Goal: Task Accomplishment & Management: Manage account settings

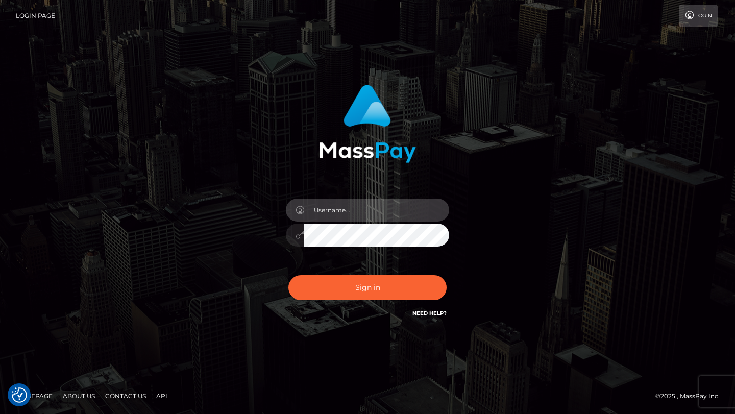
click at [337, 209] on input "text" at bounding box center [376, 210] width 145 height 23
type input "[PERSON_NAME].gig"
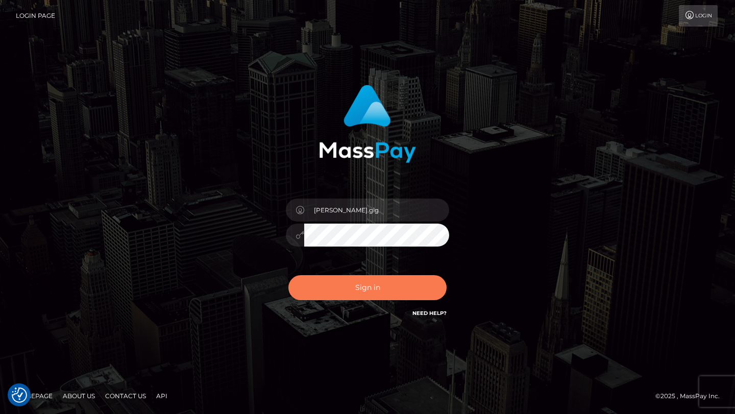
click at [381, 282] on button "Sign in" at bounding box center [367, 287] width 158 height 25
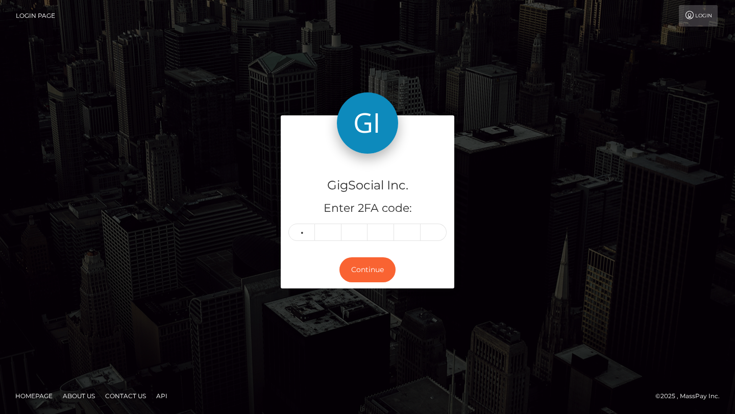
type input "2"
type input "7"
type input "5"
type input "2"
type input "7"
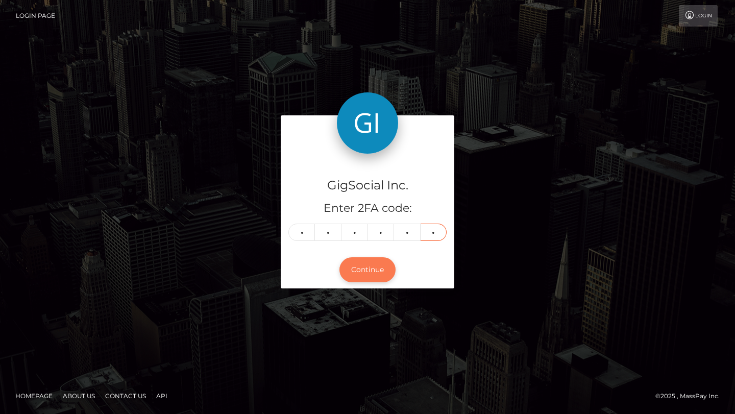
type input "4"
click at [365, 282] on button "Continue" at bounding box center [367, 269] width 56 height 25
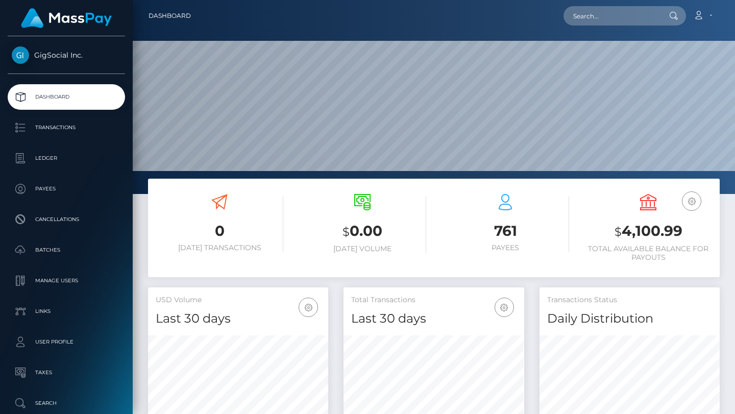
scroll to position [181, 180]
click at [603, 16] on input "text" at bounding box center [612, 15] width 96 height 19
paste input "80-45-62"
click at [641, 19] on input "80-45-62" at bounding box center [612, 15] width 96 height 19
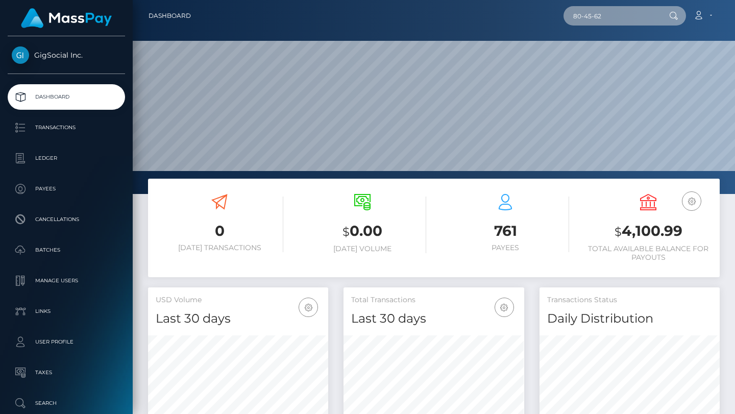
click at [641, 19] on input "80-45-62" at bounding box center [612, 15] width 96 height 19
paste input "[EMAIL_ADDRESS][DOMAIN_NAME]"
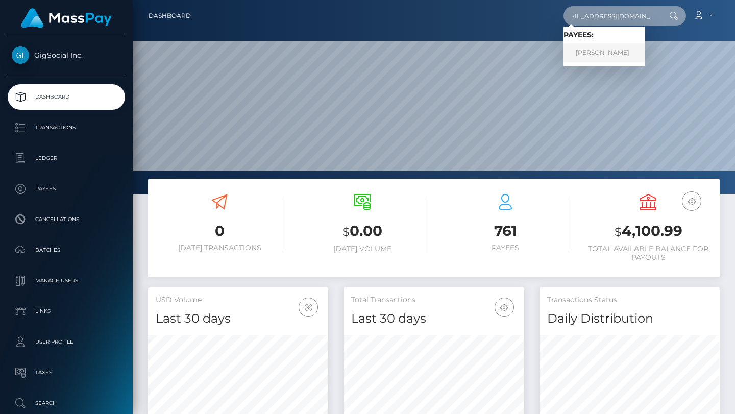
type input "[EMAIL_ADDRESS][DOMAIN_NAME]"
click at [625, 55] on link "Megan Lewis" at bounding box center [605, 52] width 82 height 19
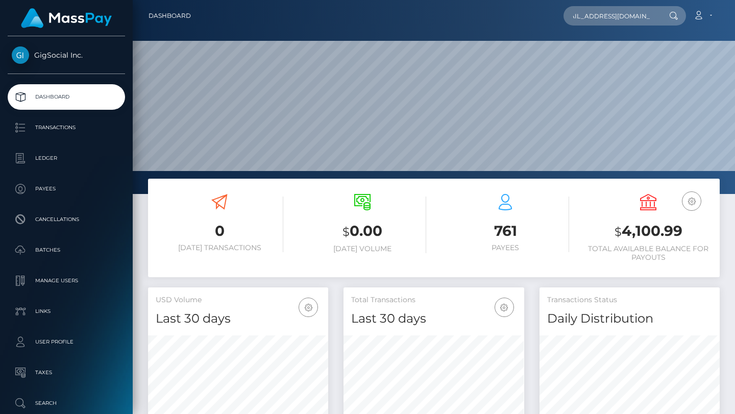
scroll to position [0, 0]
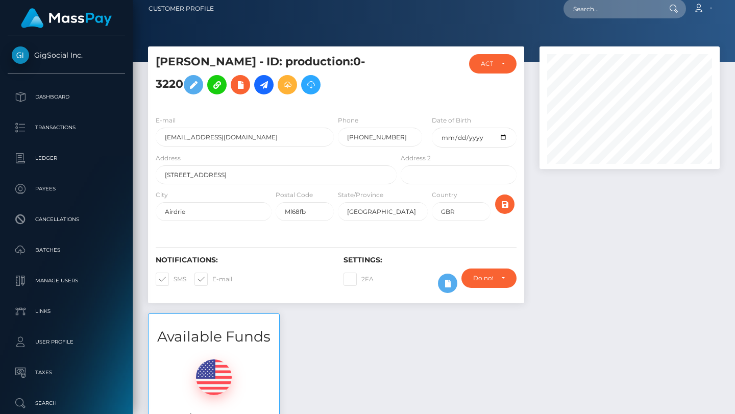
scroll to position [9, 0]
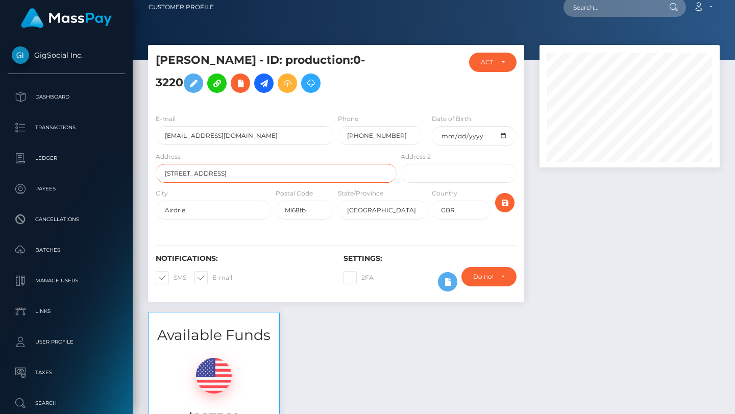
click at [211, 164] on input "[STREET_ADDRESS]" at bounding box center [276, 173] width 241 height 19
drag, startPoint x: 211, startPoint y: 174, endPoint x: 151, endPoint y: 174, distance: 60.2
click at [151, 174] on div "Address [STREET_ADDRESS]" at bounding box center [273, 169] width 251 height 37
drag, startPoint x: 199, startPoint y: 212, endPoint x: 157, endPoint y: 212, distance: 41.4
click at [157, 212] on input "Airdrie" at bounding box center [214, 210] width 116 height 19
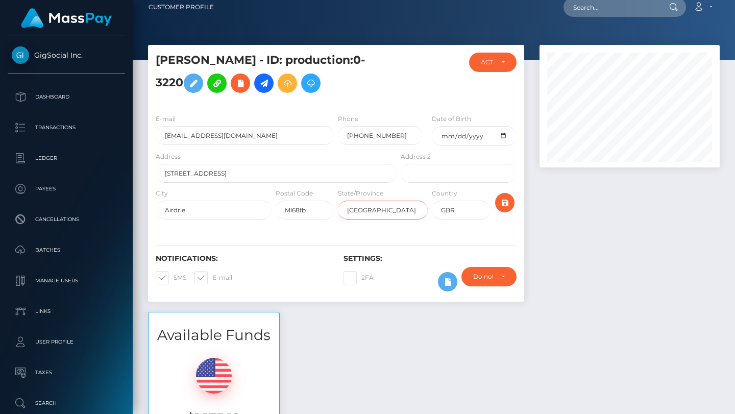
drag, startPoint x: 410, startPoint y: 213, endPoint x: 314, endPoint y: 211, distance: 95.5
click at [314, 211] on div "City Airdrie Postal Code Ml68fb State/Province North Lanarkshire Country GBR" at bounding box center [336, 206] width 376 height 37
drag, startPoint x: 311, startPoint y: 210, endPoint x: 270, endPoint y: 208, distance: 41.4
click at [270, 208] on div "City Airdrie Postal Code Ml68fb State/Province North Lanarkshire Country GBR" at bounding box center [336, 206] width 376 height 37
drag, startPoint x: 212, startPoint y: 174, endPoint x: 138, endPoint y: 172, distance: 74.1
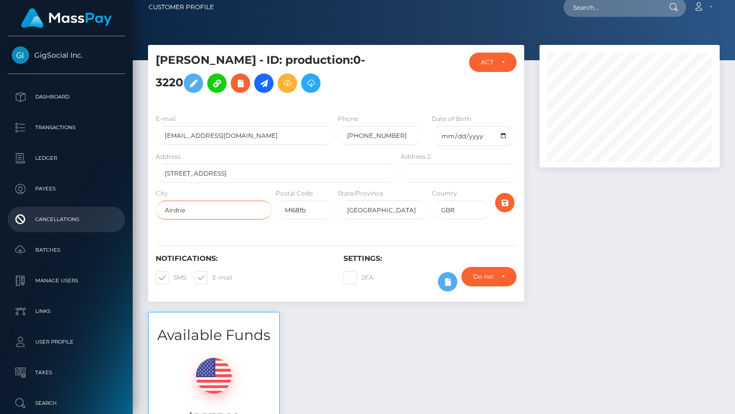
drag, startPoint x: 218, startPoint y: 212, endPoint x: 127, endPoint y: 210, distance: 91.4
click at [127, 210] on div "GigSocial Inc. Dashboard Transactions Ledger Payees Cancellations" at bounding box center [367, 198] width 735 height 414
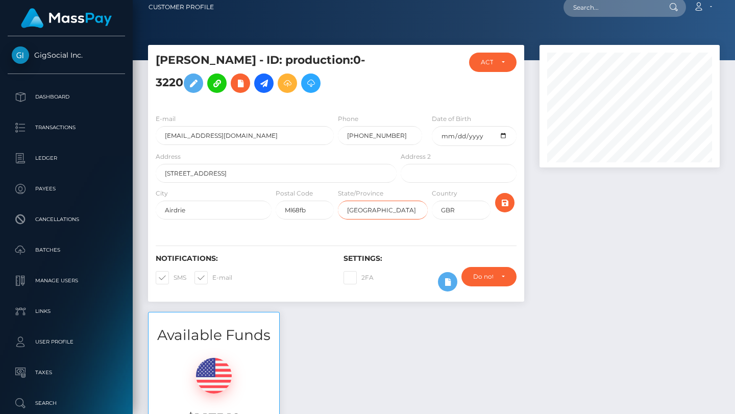
drag, startPoint x: 404, startPoint y: 212, endPoint x: 321, endPoint y: 211, distance: 83.2
click at [321, 211] on div "City Airdrie Postal Code Ml68fb State/Province North Lanarkshire Country GBR" at bounding box center [336, 206] width 376 height 37
drag, startPoint x: 320, startPoint y: 209, endPoint x: 252, endPoint y: 209, distance: 67.9
click at [252, 209] on div "City Airdrie Postal Code Ml68fb State/Province North Lanarkshire Country GBR" at bounding box center [336, 206] width 376 height 37
